Goal: Task Accomplishment & Management: Use online tool/utility

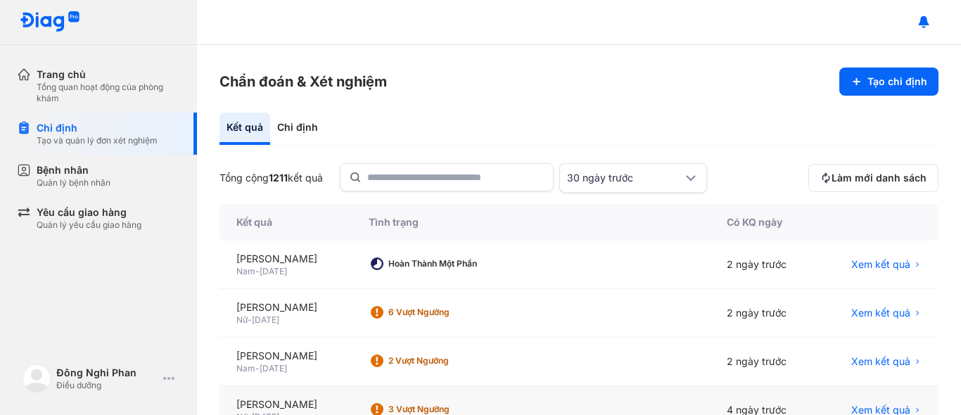
scroll to position [141, 0]
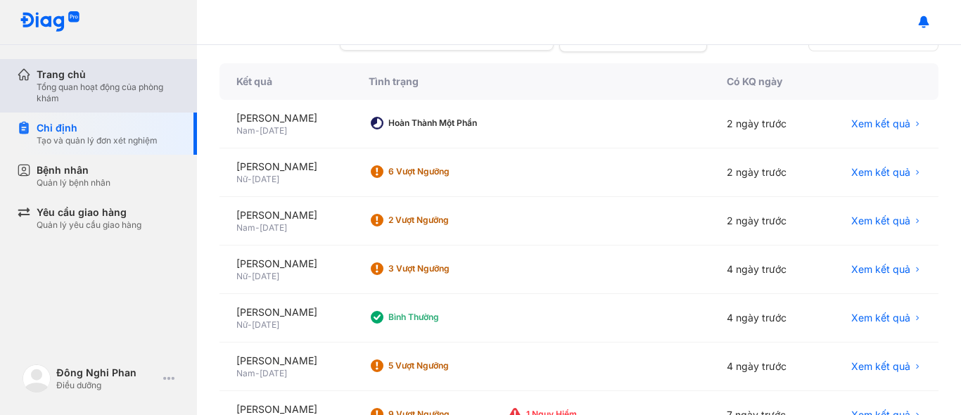
click at [91, 108] on div "Trang chủ Tổng quan hoạt động của phòng khám" at bounding box center [107, 85] width 180 height 53
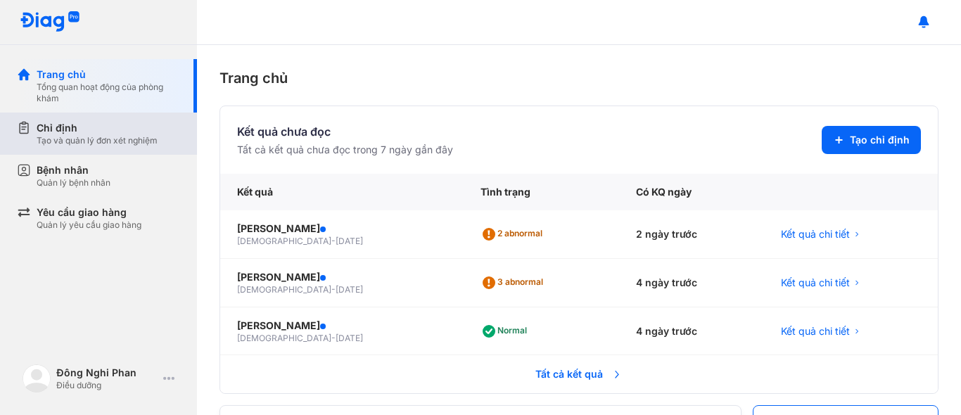
click at [101, 130] on div "Chỉ định" at bounding box center [97, 128] width 121 height 14
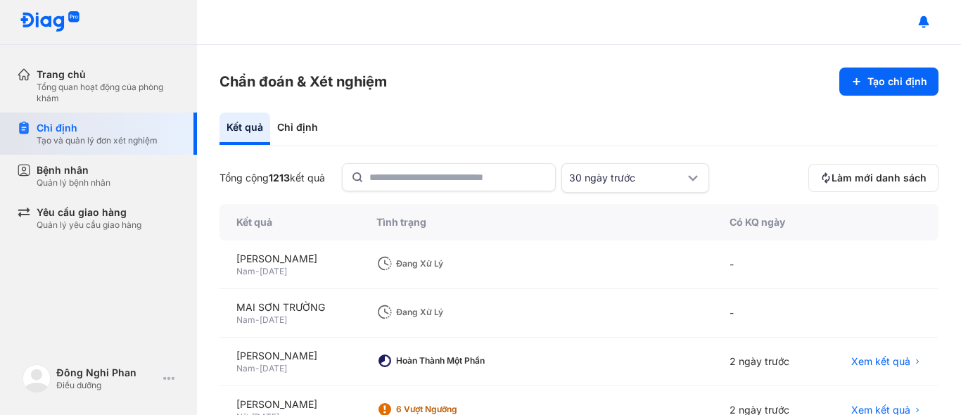
click at [58, 133] on div "Chỉ định" at bounding box center [97, 128] width 121 height 14
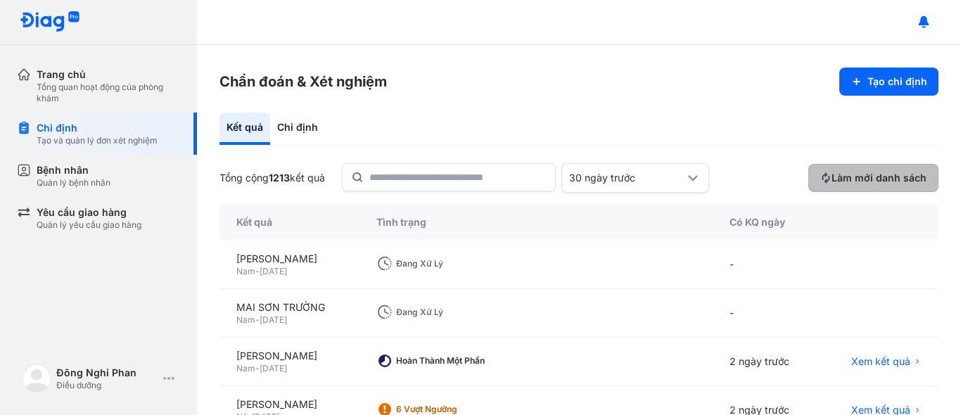
drag, startPoint x: 835, startPoint y: 170, endPoint x: 873, endPoint y: 173, distance: 38.1
click at [836, 170] on button "Làm mới danh sách" at bounding box center [873, 178] width 130 height 28
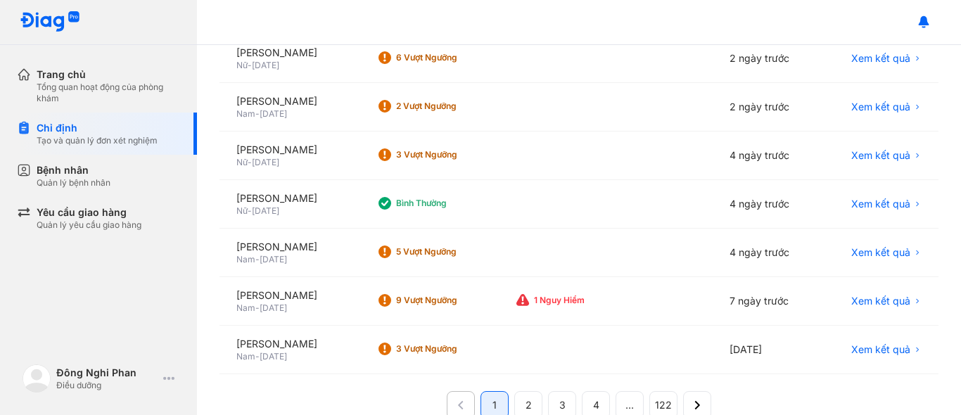
scroll to position [211, 0]
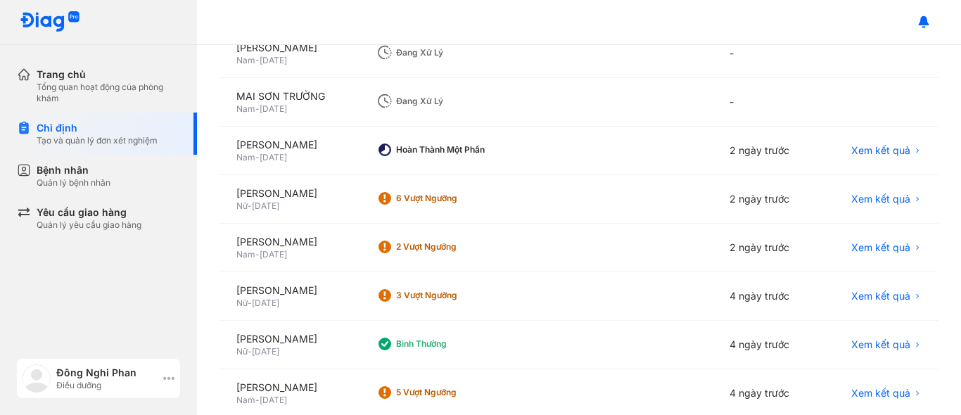
click at [171, 376] on icon at bounding box center [168, 378] width 11 height 11
